Goal: Task Accomplishment & Management: Use online tool/utility

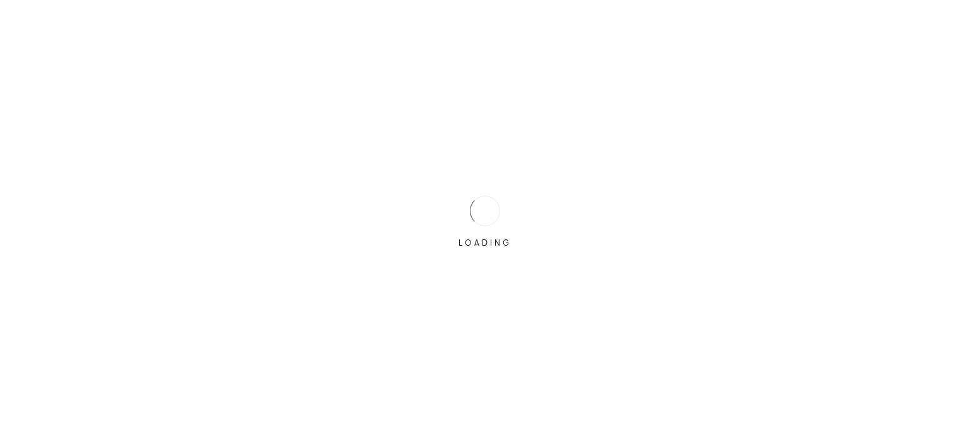
click at [428, 204] on div "LOADING" at bounding box center [485, 222] width 970 height 444
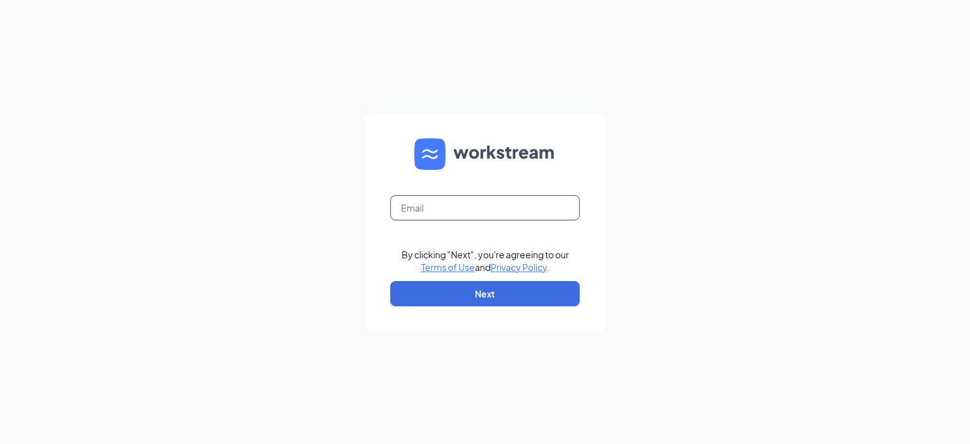
click at [428, 204] on input "text" at bounding box center [485, 207] width 190 height 25
type input "[EMAIL_ADDRESS][DOMAIN_NAME]"
click at [452, 293] on button "Next" at bounding box center [485, 293] width 190 height 25
click at [421, 205] on input "text" at bounding box center [485, 207] width 190 height 25
type input "[EMAIL_ADDRESS][DOMAIN_NAME]"
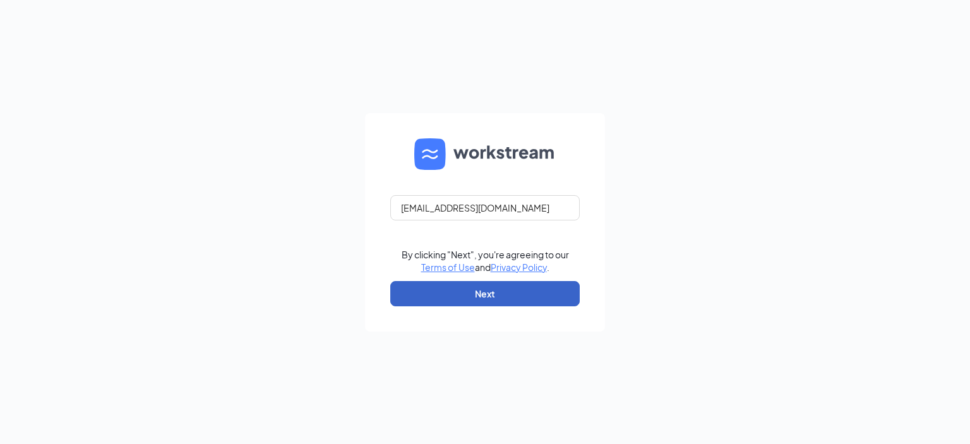
click at [462, 290] on button "Next" at bounding box center [485, 293] width 190 height 25
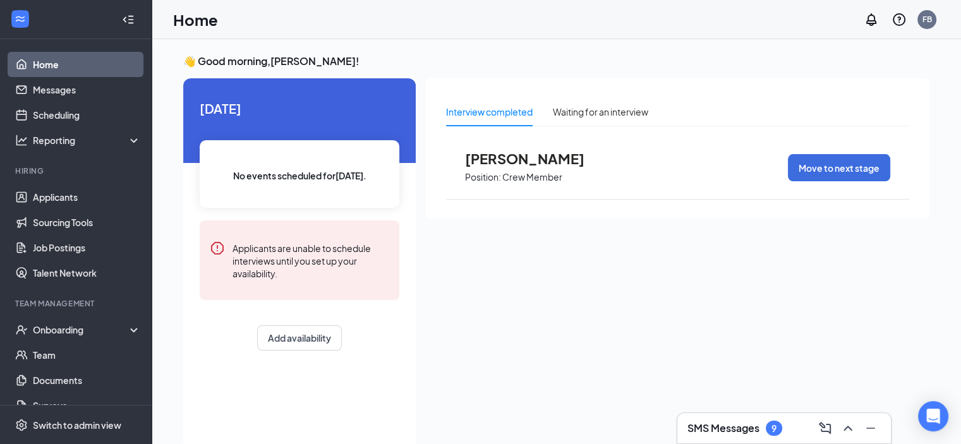
click at [758, 425] on h3 "SMS Messages" at bounding box center [723, 428] width 72 height 14
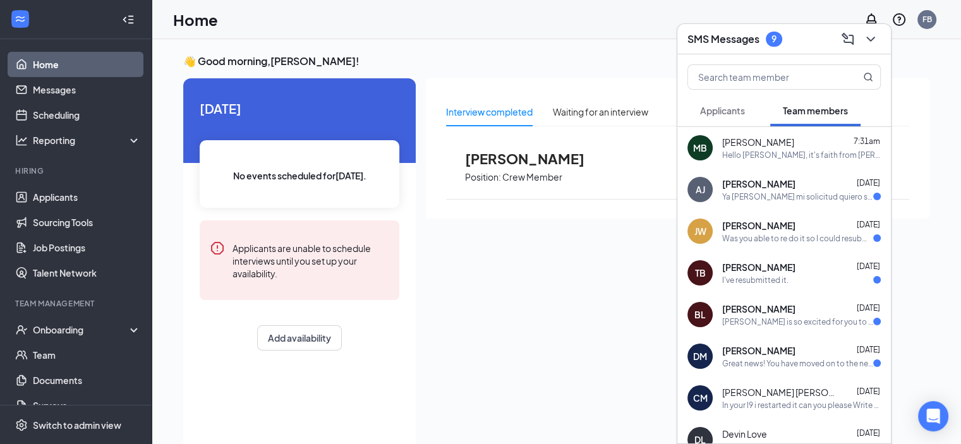
click at [779, 148] on div "Miriam Bravo 7:31am Hello Miriam, it's faith from Culver's. I wanted to try and…" at bounding box center [801, 148] width 159 height 25
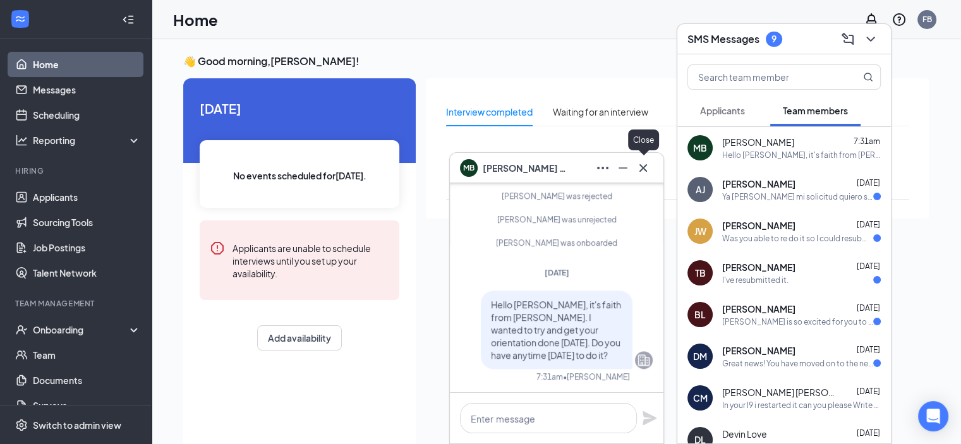
click at [648, 167] on icon "Cross" at bounding box center [643, 167] width 15 height 15
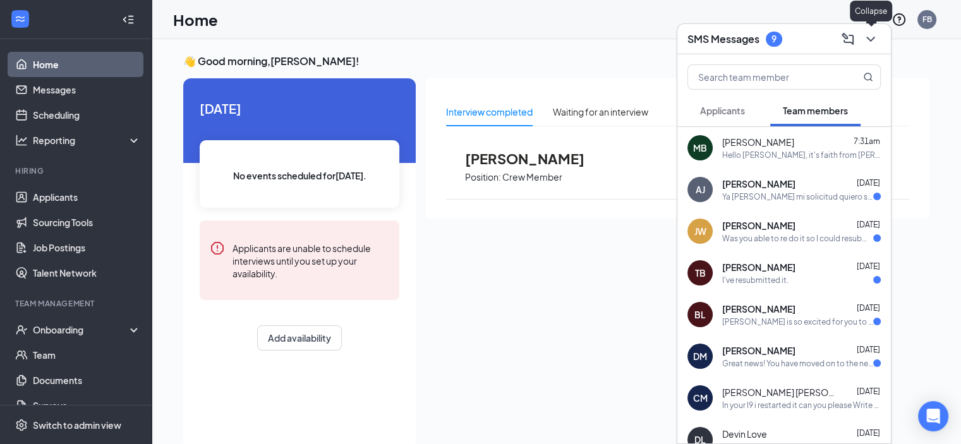
click at [871, 40] on icon "ChevronDown" at bounding box center [870, 39] width 15 height 15
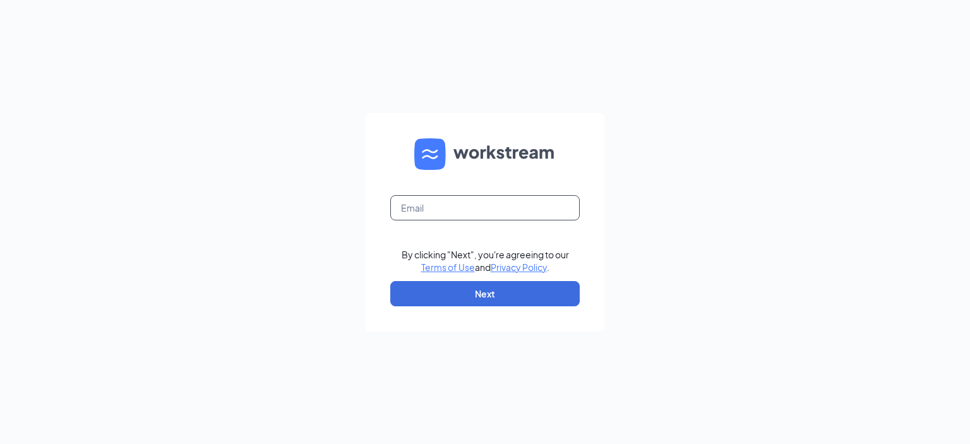
drag, startPoint x: 474, startPoint y: 191, endPoint x: 464, endPoint y: 207, distance: 18.8
click at [464, 207] on input "text" at bounding box center [485, 207] width 190 height 25
type input "[EMAIL_ADDRESS][DOMAIN_NAME]"
click at [468, 279] on form "fbailey@meyerfoodsmc.com By clicking "Next", you're agreeing to our Terms of Us…" at bounding box center [485, 222] width 240 height 219
click at [471, 289] on button "Next" at bounding box center [485, 293] width 190 height 25
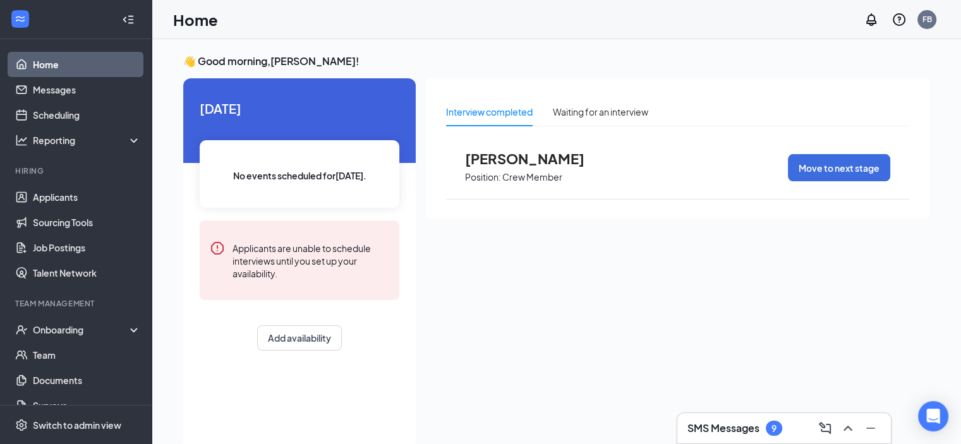
click at [742, 437] on div "SMS Messages 9" at bounding box center [783, 428] width 193 height 20
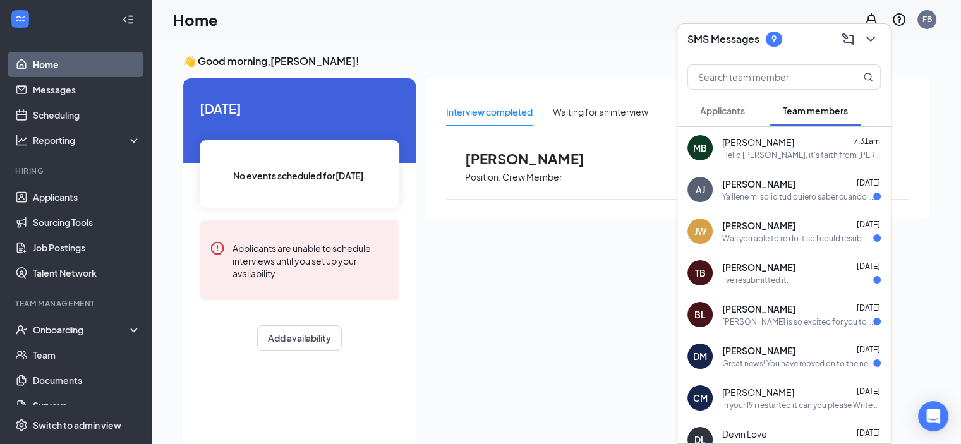
click at [783, 146] on div "[PERSON_NAME] 7:31am" at bounding box center [801, 142] width 159 height 13
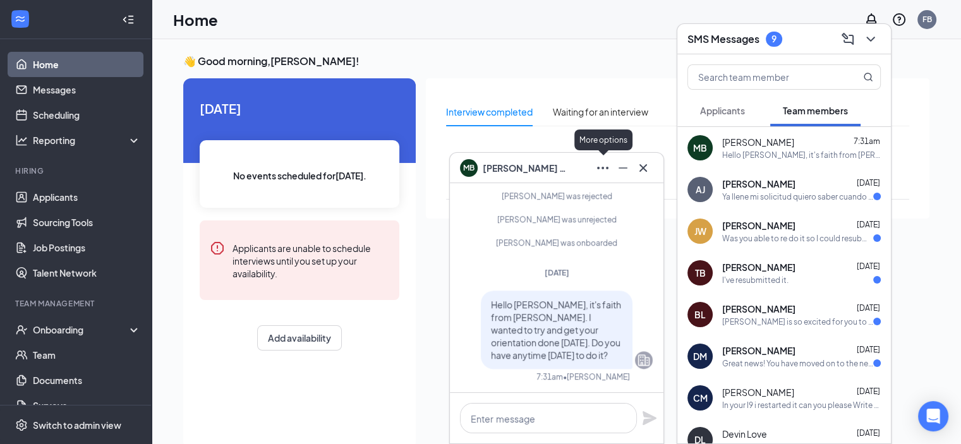
click at [597, 166] on icon "Ellipses" at bounding box center [602, 167] width 15 height 15
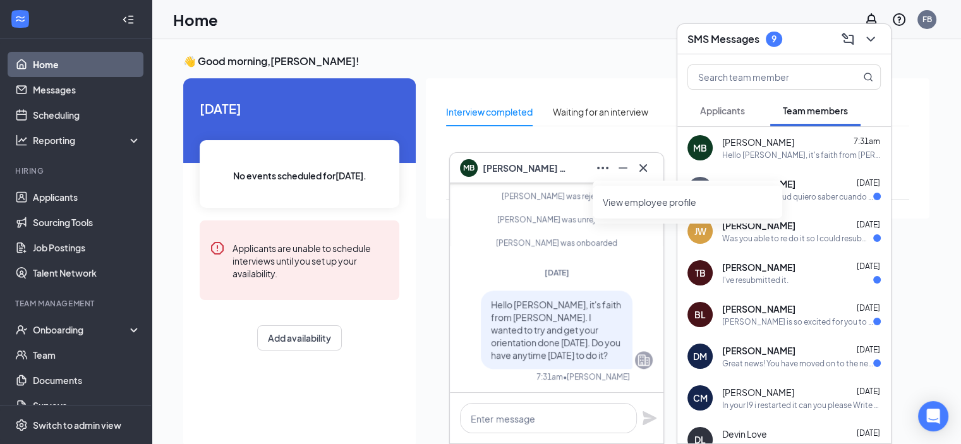
click at [620, 198] on link "View employee profile" at bounding box center [687, 202] width 169 height 13
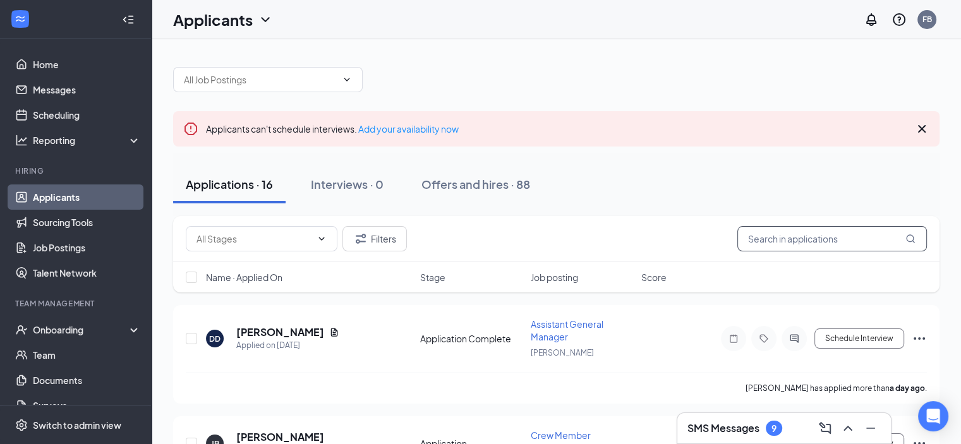
click at [796, 241] on input "text" at bounding box center [832, 238] width 190 height 25
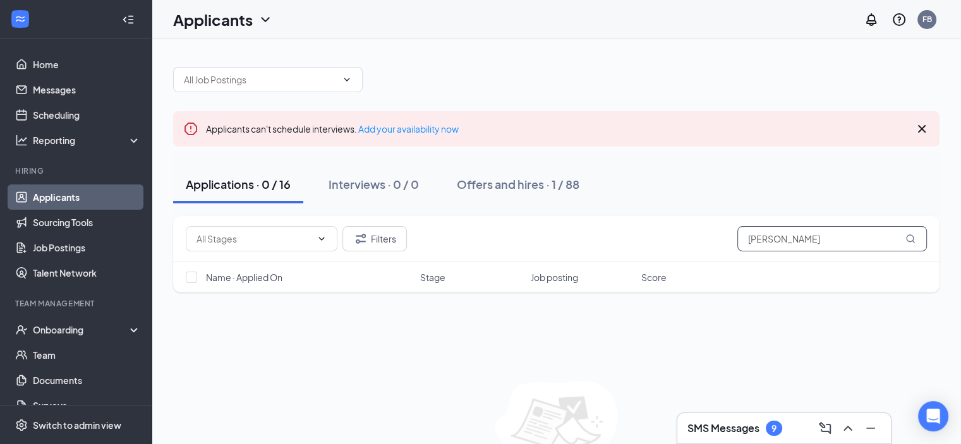
type input "miriam bravo"
click at [268, 275] on span "Name · Applied On" at bounding box center [244, 277] width 76 height 13
click at [897, 234] on input "miriam bravo" at bounding box center [832, 238] width 190 height 25
click at [920, 237] on input "miriam bravo" at bounding box center [832, 238] width 190 height 25
click at [911, 238] on icon "MagnifyingGlass" at bounding box center [910, 239] width 10 height 10
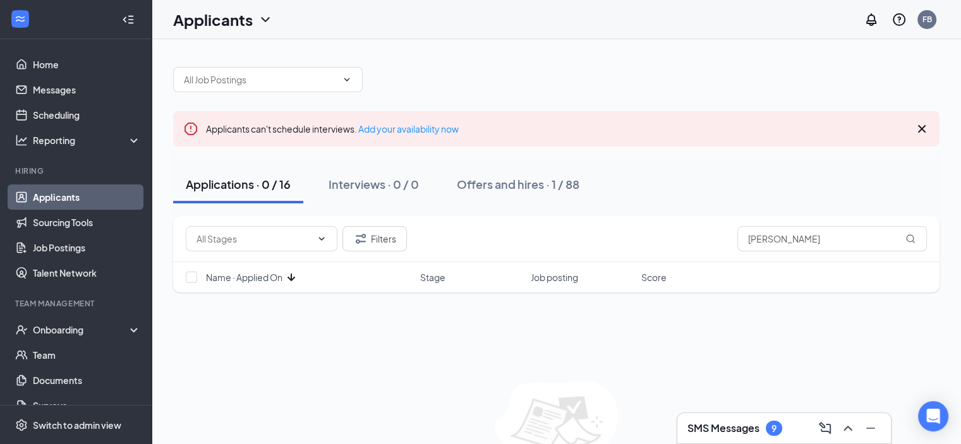
click at [234, 277] on span "Name · Applied On" at bounding box center [244, 277] width 76 height 13
click at [291, 282] on icon "ArrowUp" at bounding box center [291, 277] width 15 height 15
click at [514, 178] on div "Offers and hires · 1 / 88" at bounding box center [518, 184] width 123 height 16
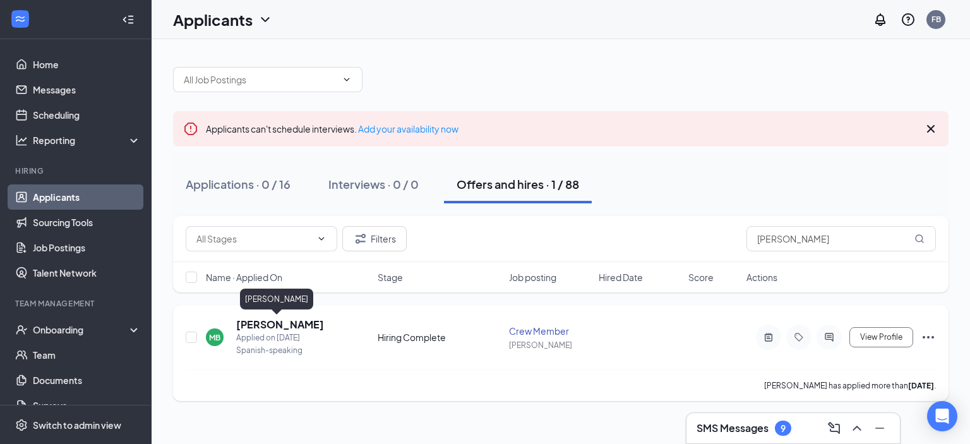
click at [258, 321] on h5 "[PERSON_NAME]" at bounding box center [280, 325] width 88 height 14
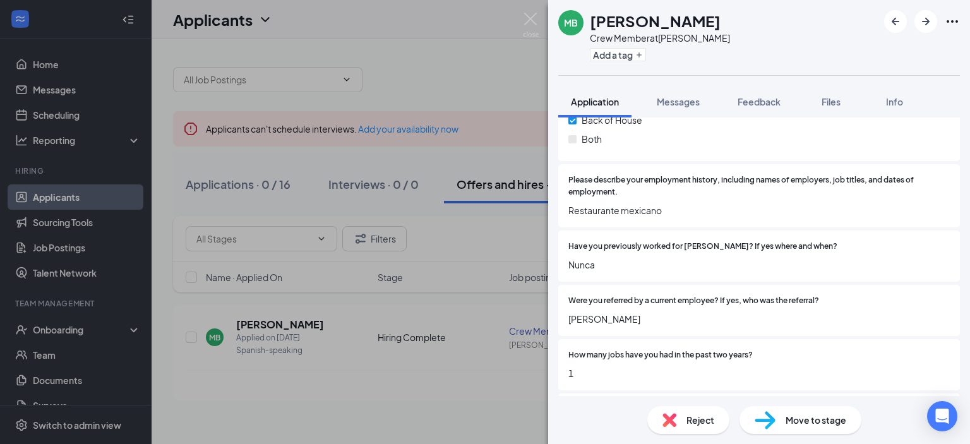
scroll to position [758, 0]
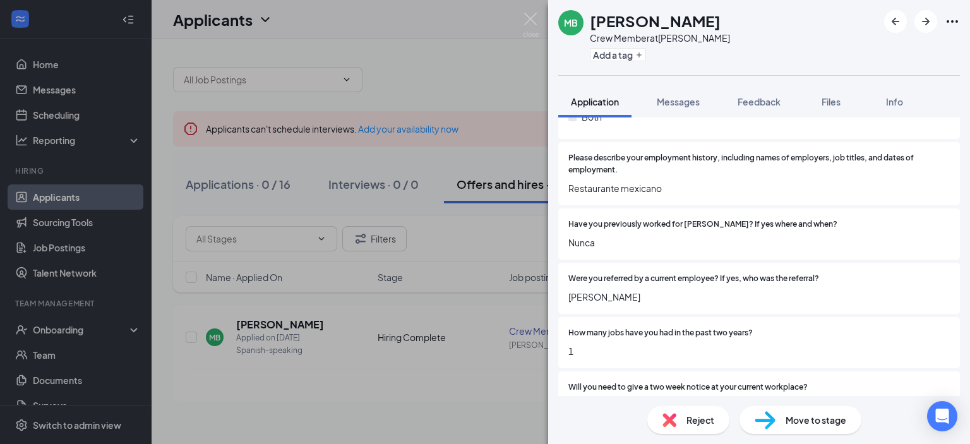
click at [466, 60] on div "MB Miriam Bravo Crew Member at Seymour Add a tag Application Messages Feedback …" at bounding box center [485, 222] width 970 height 444
